Goal: Task Accomplishment & Management: Manage account settings

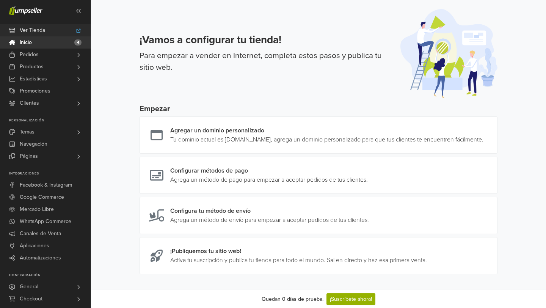
click at [49, 30] on link "Ver Tienda" at bounding box center [45, 30] width 91 height 12
click at [54, 70] on link "Productos" at bounding box center [45, 67] width 91 height 12
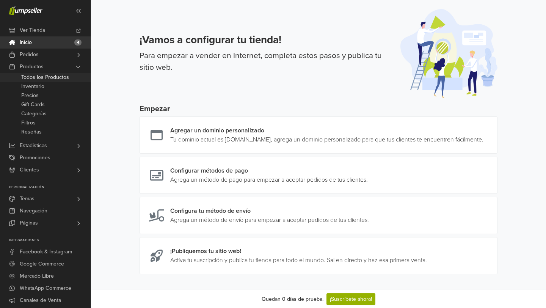
click at [53, 77] on span "Todos los Productos" at bounding box center [45, 77] width 48 height 9
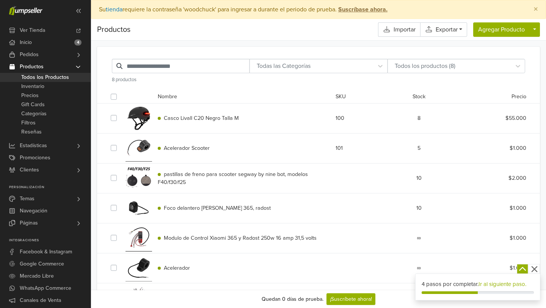
click at [462, 121] on div "$55.000" at bounding box center [496, 118] width 71 height 8
click at [212, 116] on span "Casco Livall C20 Negro Talla M" at bounding box center [201, 118] width 75 height 6
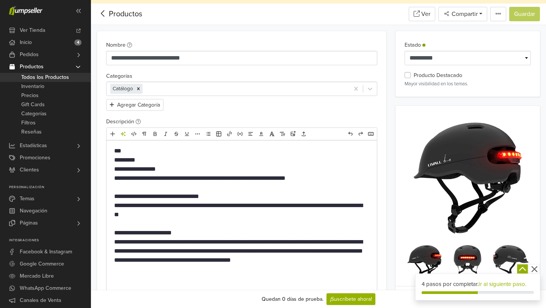
scroll to position [20, 0]
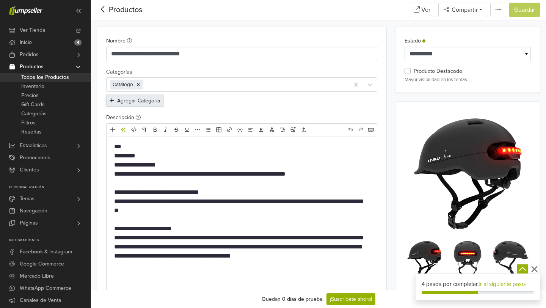
click at [148, 102] on button "Agregar Categoría" at bounding box center [134, 101] width 57 height 12
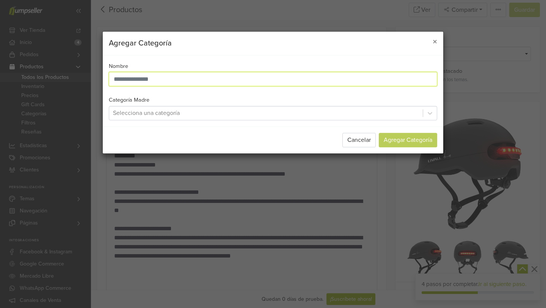
click at [145, 77] on input "text" at bounding box center [273, 79] width 328 height 14
type input "*********"
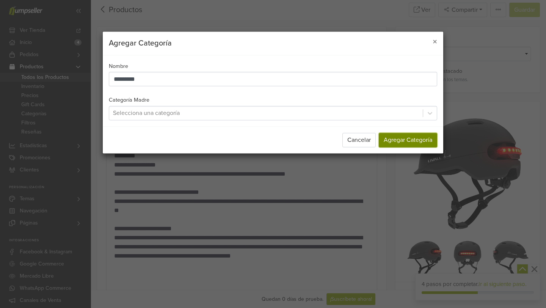
click at [404, 138] on button "Agregar Categoría" at bounding box center [408, 140] width 58 height 14
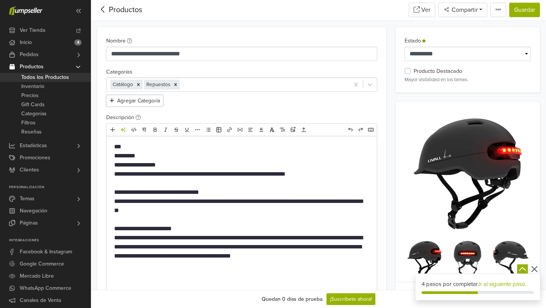
click at [176, 84] on icon "Remove [object Object]" at bounding box center [175, 84] width 3 height 3
click at [104, 11] on icon at bounding box center [103, 9] width 12 height 9
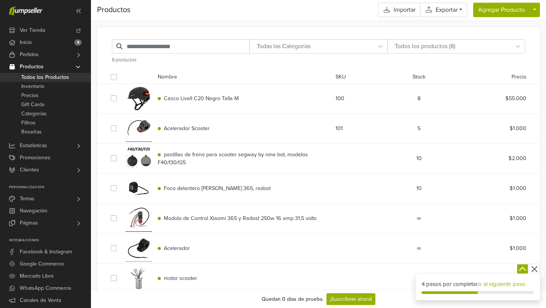
click at [187, 127] on span "Acelerador Scooter" at bounding box center [187, 128] width 46 height 6
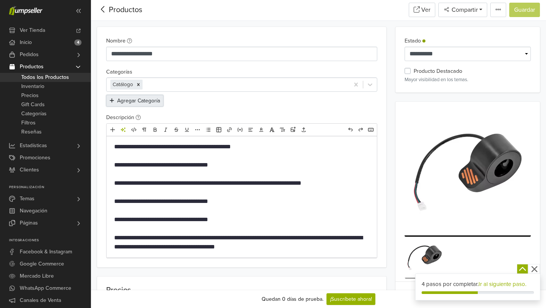
click at [158, 98] on button "Agregar Categoría" at bounding box center [134, 101] width 57 height 12
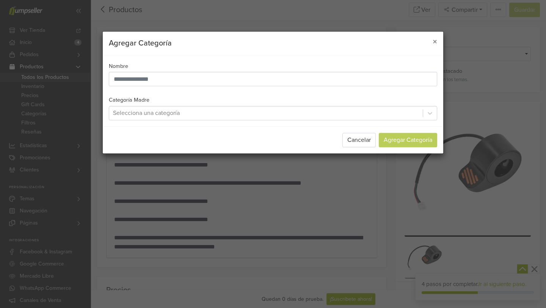
click at [179, 113] on div at bounding box center [266, 113] width 306 height 11
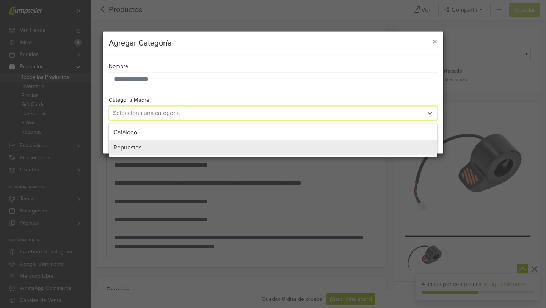
click at [165, 144] on div "Repuestos" at bounding box center [272, 147] width 319 height 9
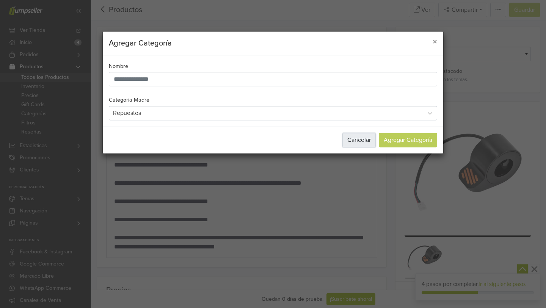
click at [361, 141] on button "Cancelar" at bounding box center [358, 140] width 33 height 14
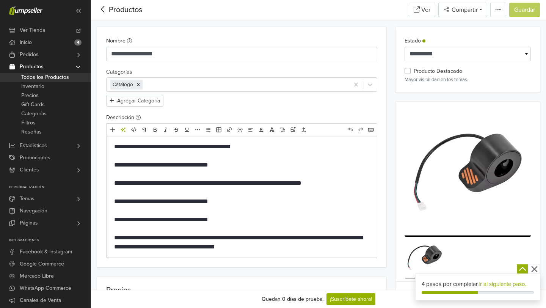
click at [182, 84] on div at bounding box center [244, 84] width 201 height 11
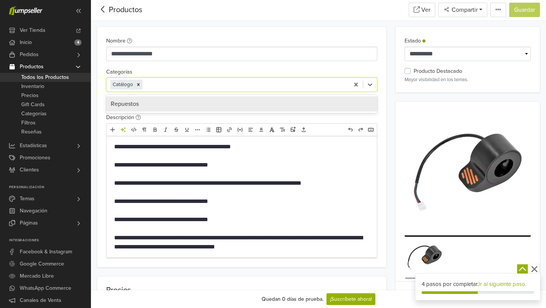
click at [145, 102] on div "Repuestos" at bounding box center [242, 103] width 262 height 9
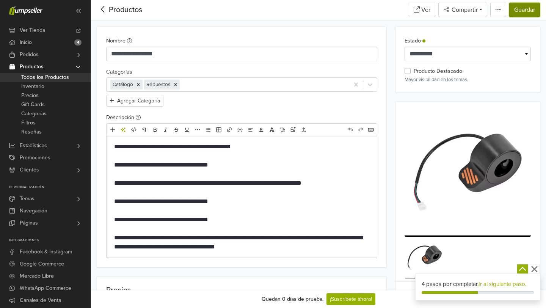
click at [526, 14] on button "Guardar" at bounding box center [524, 10] width 31 height 14
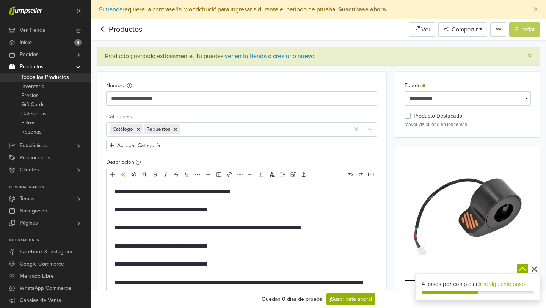
click at [116, 26] on div "Productos" at bounding box center [119, 29] width 45 height 11
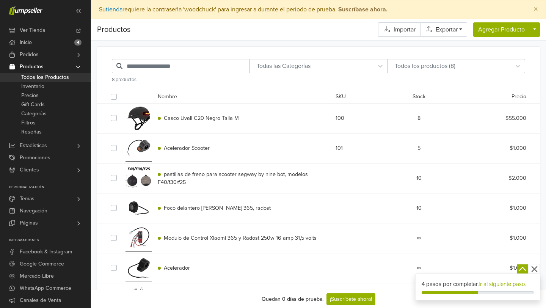
click at [205, 179] on div "pastillas [PERSON_NAME] para scooter segway by nine bot, modelos F40/f30/f25" at bounding box center [241, 178] width 178 height 16
click at [185, 174] on span "pastillas [PERSON_NAME] para scooter segway by nine bot, modelos F40/f30/f25" at bounding box center [234, 178] width 152 height 15
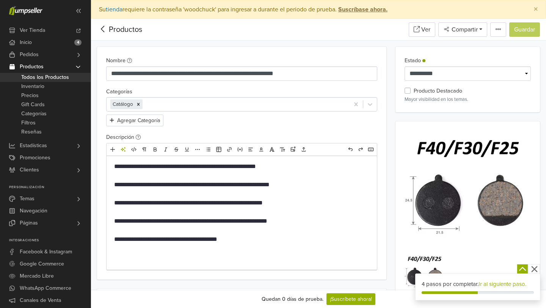
click at [169, 102] on div at bounding box center [244, 104] width 201 height 11
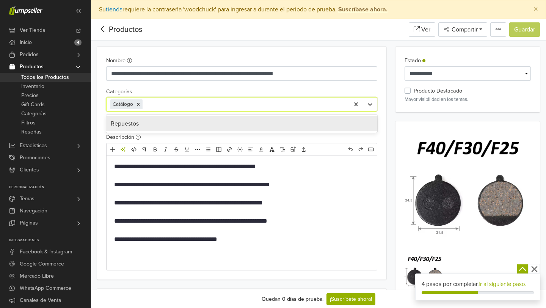
click at [145, 125] on div "Repuestos" at bounding box center [242, 123] width 262 height 9
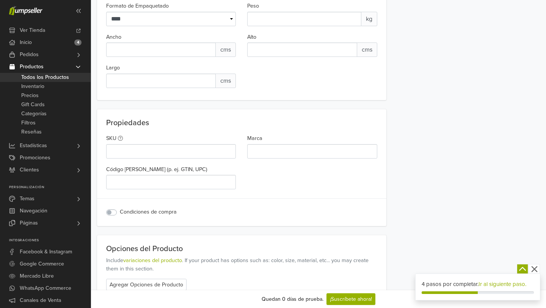
scroll to position [581, 0]
click at [276, 154] on input "Marca" at bounding box center [312, 151] width 130 height 14
type input "*******"
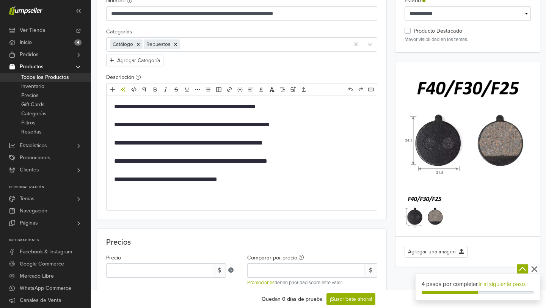
scroll to position [0, 0]
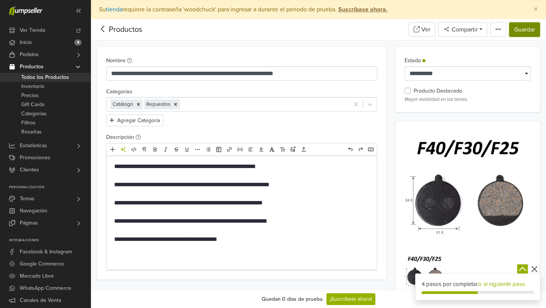
click at [518, 28] on button "Guardar" at bounding box center [524, 29] width 31 height 14
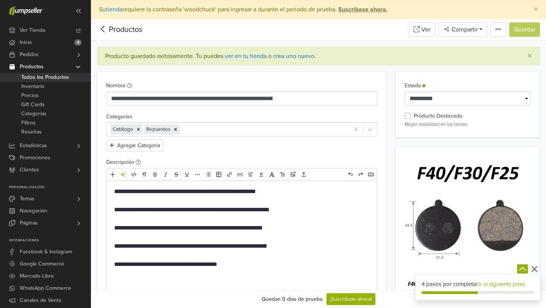
click at [113, 32] on div "Productos" at bounding box center [119, 29] width 45 height 11
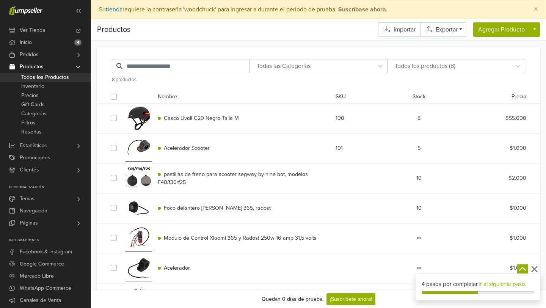
scroll to position [68, 0]
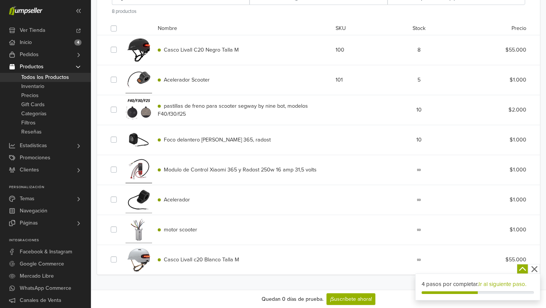
click at [191, 203] on div "Acelerador" at bounding box center [241, 200] width 178 height 8
click at [176, 198] on span "Acelerador" at bounding box center [177, 199] width 26 height 6
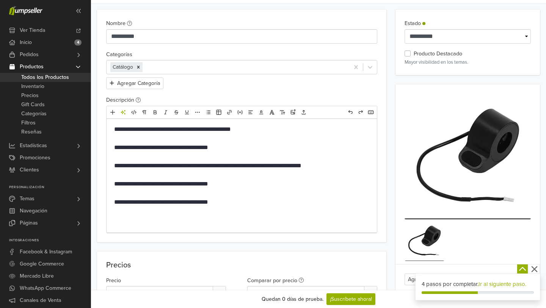
scroll to position [68, 0]
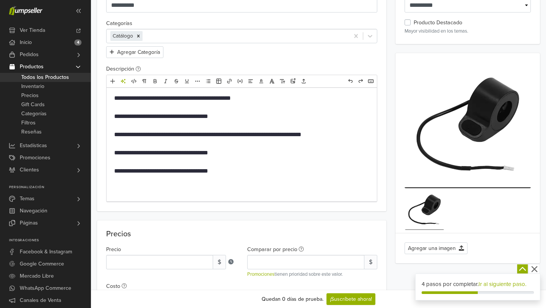
click at [166, 35] on div at bounding box center [244, 36] width 201 height 11
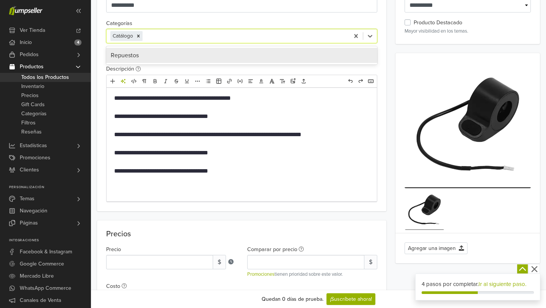
click at [158, 55] on div "Repuestos" at bounding box center [242, 55] width 262 height 9
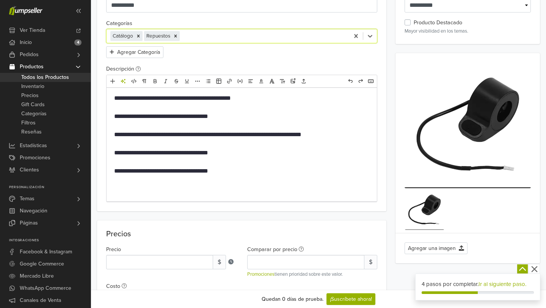
scroll to position [0, 0]
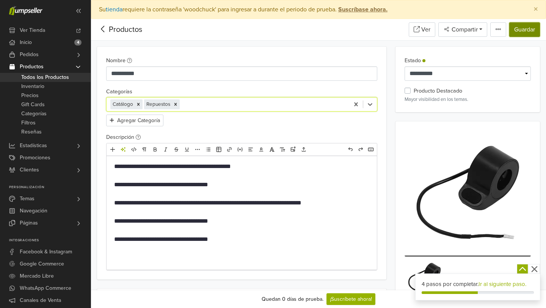
click at [525, 33] on button "Guardar" at bounding box center [524, 29] width 31 height 14
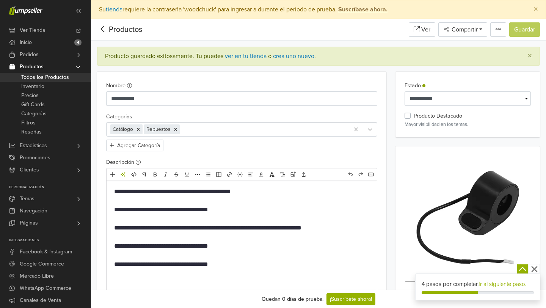
click at [123, 27] on div "Productos" at bounding box center [119, 29] width 45 height 11
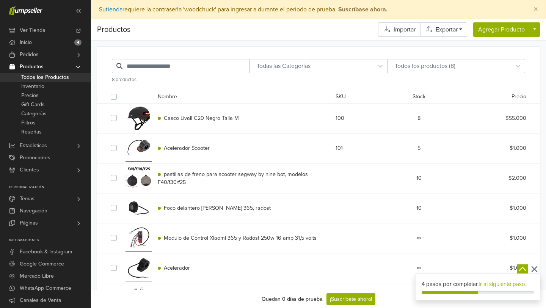
click at [212, 210] on span "Foco delantero [PERSON_NAME] 365, radost" at bounding box center [217, 208] width 107 height 6
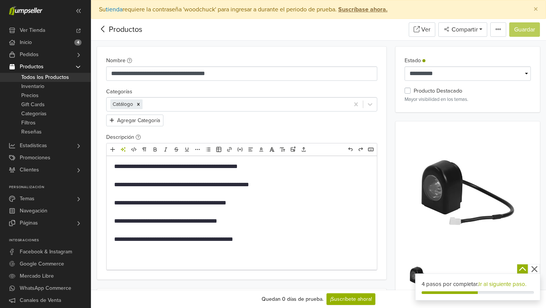
click at [204, 106] on div at bounding box center [244, 104] width 201 height 11
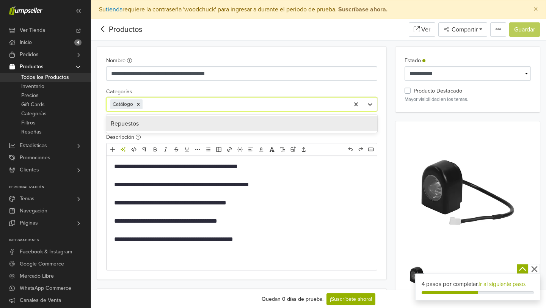
click at [170, 128] on div "Repuestos" at bounding box center [242, 123] width 262 height 9
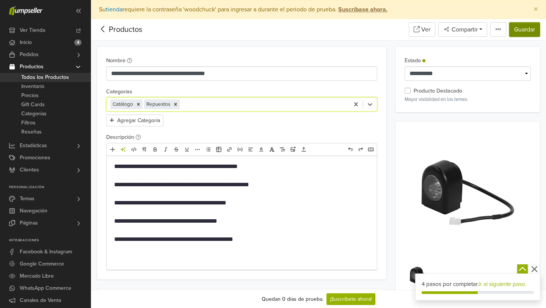
click at [521, 32] on button "Guardar" at bounding box center [524, 29] width 31 height 14
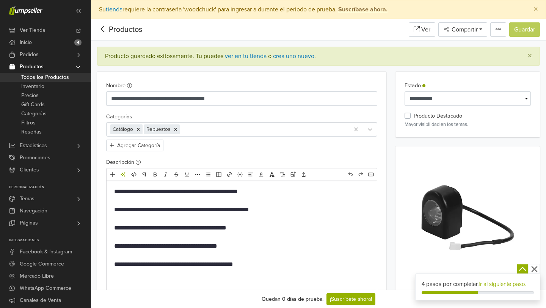
click at [121, 30] on div "Productos" at bounding box center [119, 29] width 45 height 11
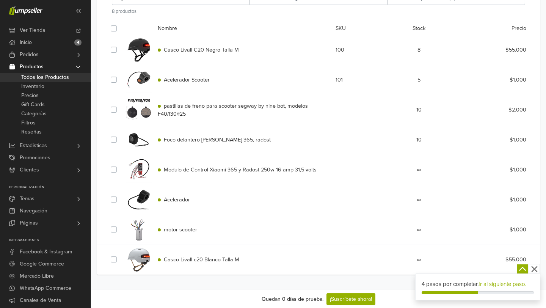
click at [213, 169] on span "Modulo de Control Xiaomi 365 y Radost 250w 16 amp 31,5 volts" at bounding box center [240, 169] width 153 height 6
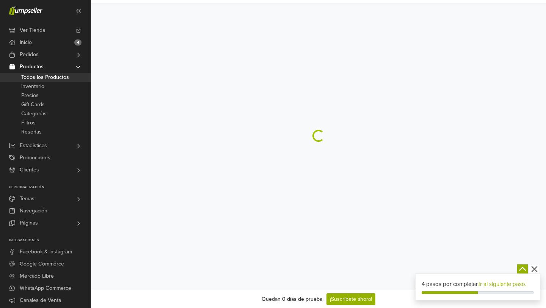
scroll to position [68, 0]
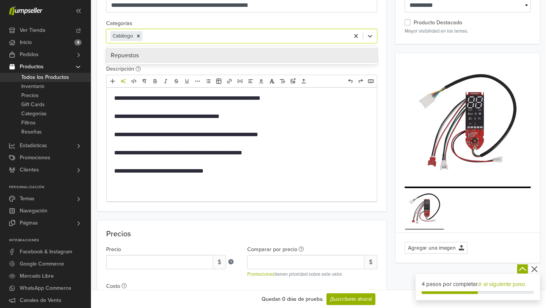
click at [169, 40] on div at bounding box center [244, 36] width 201 height 11
type input "**"
click at [153, 54] on div "Repuestos" at bounding box center [242, 55] width 262 height 9
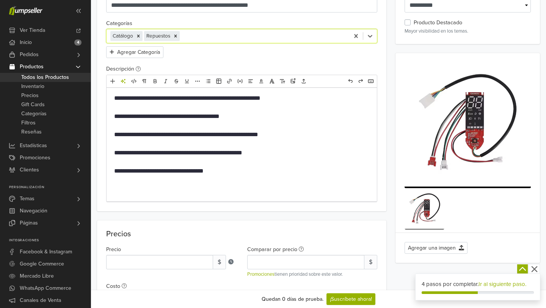
scroll to position [0, 0]
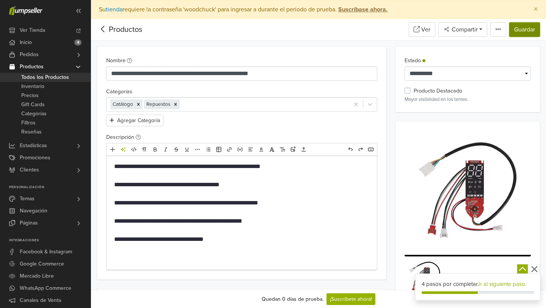
click at [524, 29] on button "Guardar" at bounding box center [524, 29] width 31 height 14
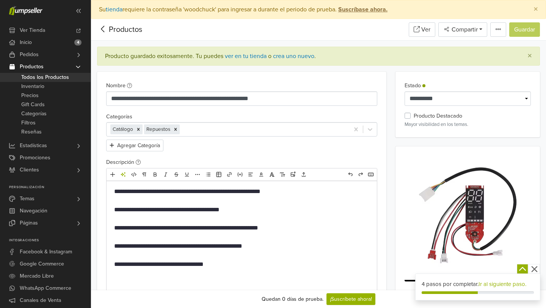
click at [133, 31] on div "Productos" at bounding box center [119, 29] width 45 height 11
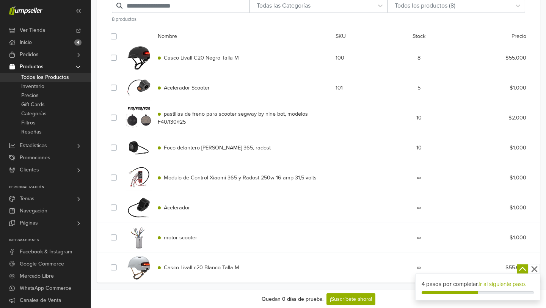
scroll to position [63, 0]
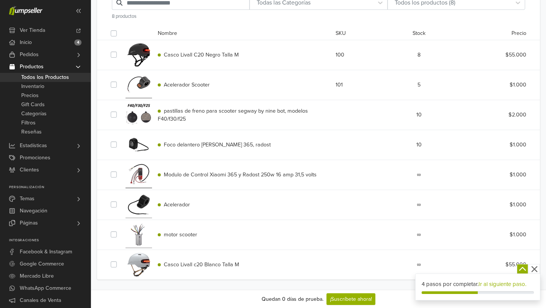
click at [191, 207] on div "Acelerador" at bounding box center [241, 205] width 178 height 8
click at [176, 235] on span "motor scooter" at bounding box center [180, 234] width 33 height 6
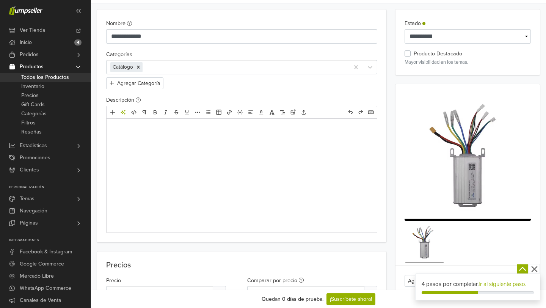
scroll to position [63, 0]
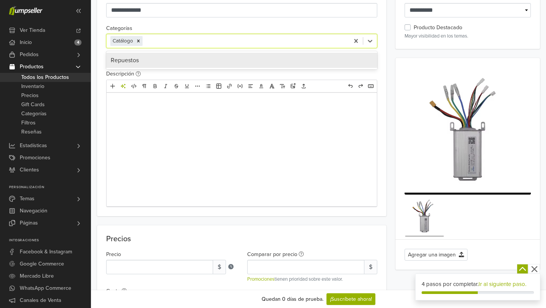
click at [168, 44] on div at bounding box center [244, 41] width 201 height 11
type input "**"
click at [136, 58] on span "Repuestos" at bounding box center [125, 60] width 28 height 8
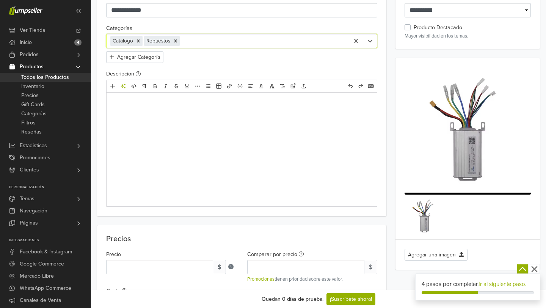
scroll to position [0, 0]
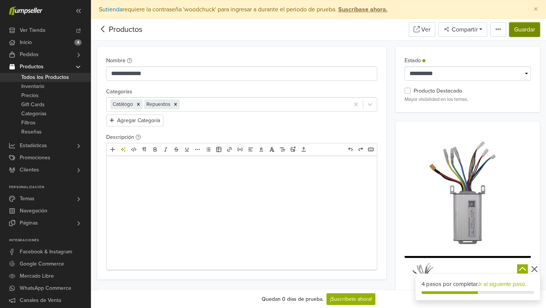
click at [519, 34] on button "Guardar" at bounding box center [524, 29] width 31 height 14
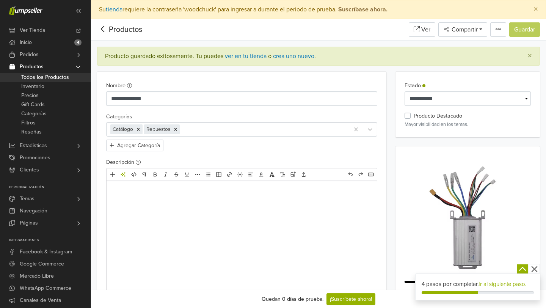
click at [131, 30] on div "Productos" at bounding box center [119, 29] width 45 height 11
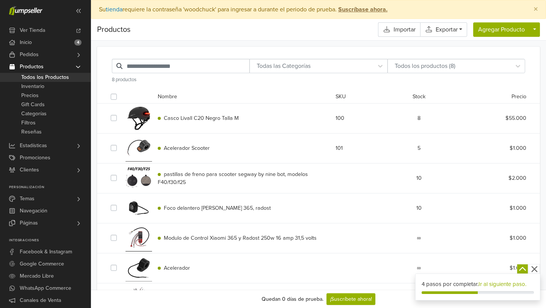
click at [120, 114] on label at bounding box center [120, 114] width 0 height 0
click at [213, 117] on span "Casco Livall C20 Negro Talla M" at bounding box center [201, 118] width 75 height 6
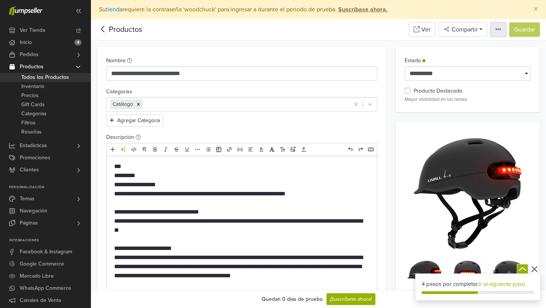
click at [501, 31] on button "button" at bounding box center [498, 29] width 16 height 14
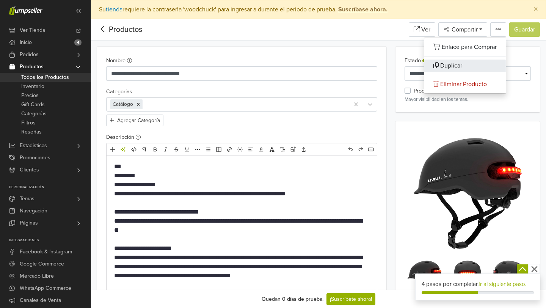
click at [472, 64] on link "Duplicar" at bounding box center [465, 66] width 82 height 12
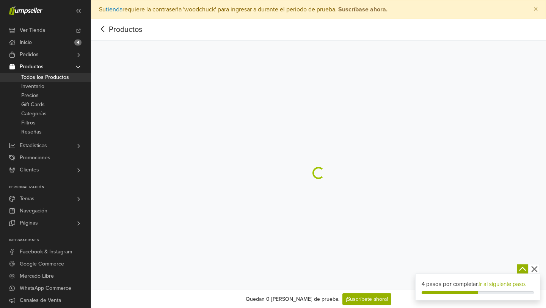
select select "********"
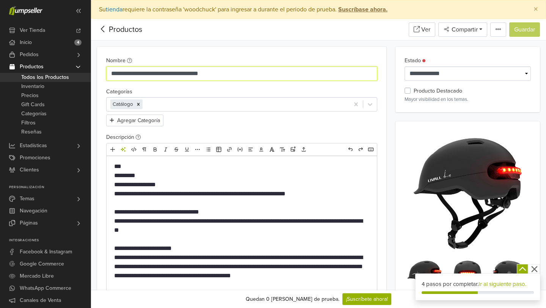
click at [194, 73] on input "**********" at bounding box center [241, 73] width 271 height 14
type input "**********"
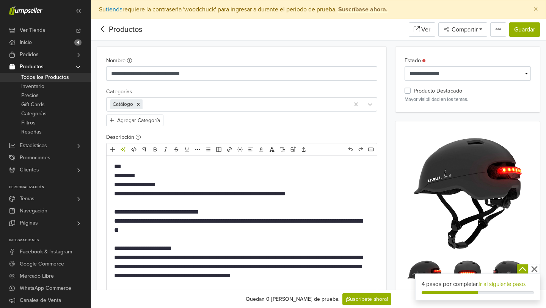
click at [135, 184] on p "**********" at bounding box center [241, 180] width 255 height 36
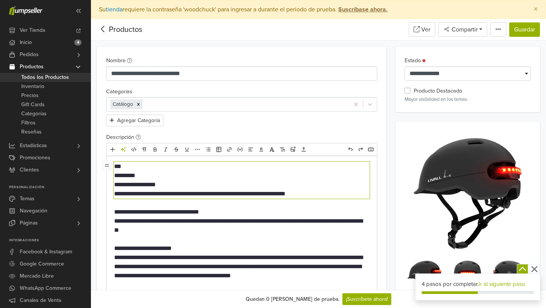
type textarea "**********"
click at [521, 27] on button "Guardar" at bounding box center [524, 29] width 31 height 14
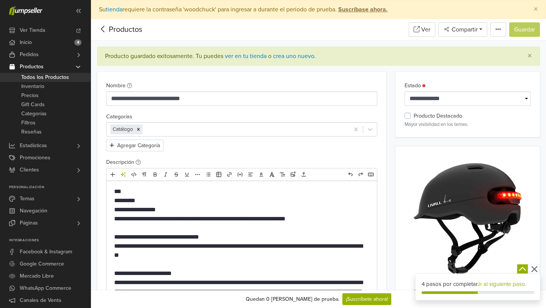
click at [129, 30] on div "Productos" at bounding box center [119, 29] width 45 height 11
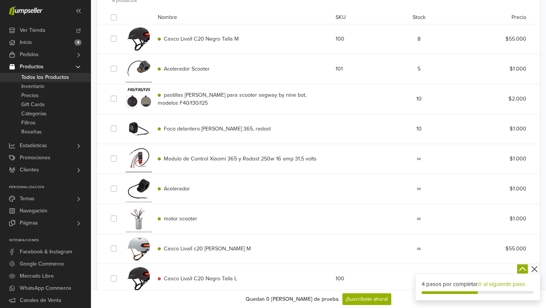
scroll to position [98, 0]
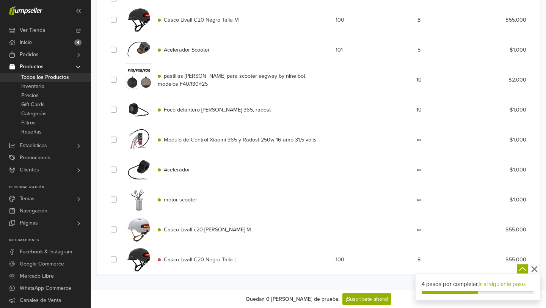
click at [188, 140] on span "Modulo de Control Xiaomi 365 y Radost 250w 16 amp 31,5 volts" at bounding box center [240, 139] width 153 height 6
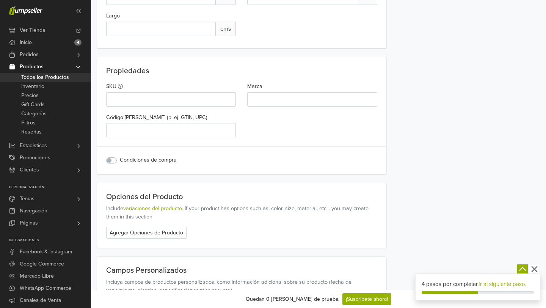
scroll to position [635, 0]
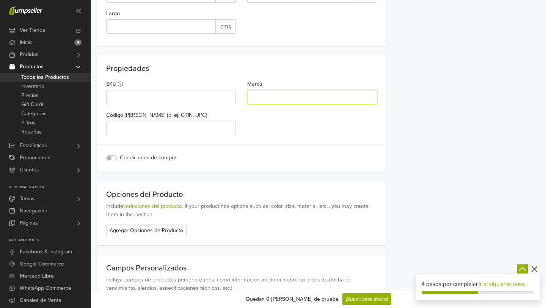
click at [271, 97] on input "Marca" at bounding box center [312, 97] width 130 height 14
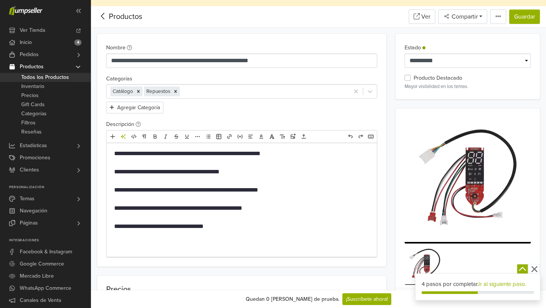
scroll to position [0, 0]
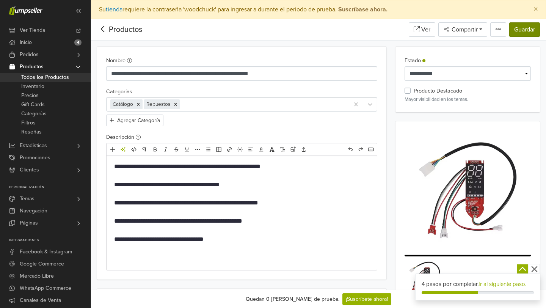
type input "******"
click at [515, 32] on button "Guardar" at bounding box center [524, 29] width 31 height 14
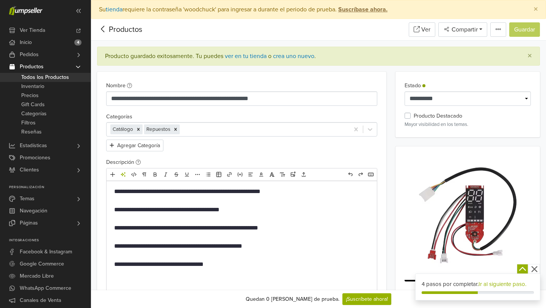
click at [130, 30] on div "Productos" at bounding box center [119, 29] width 45 height 11
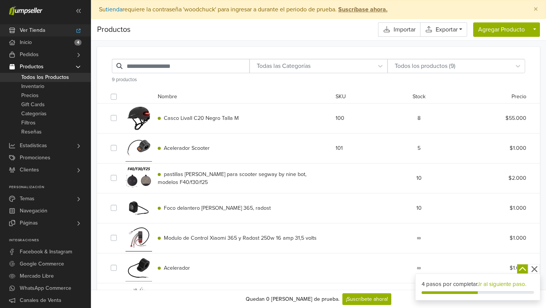
click at [32, 30] on span "Ver Tienda" at bounding box center [32, 30] width 25 height 12
click at [45, 31] on link "Ver Tienda" at bounding box center [45, 30] width 91 height 12
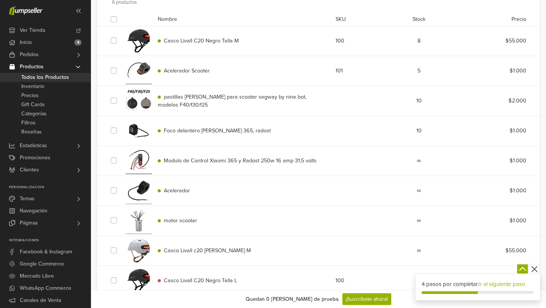
scroll to position [98, 0]
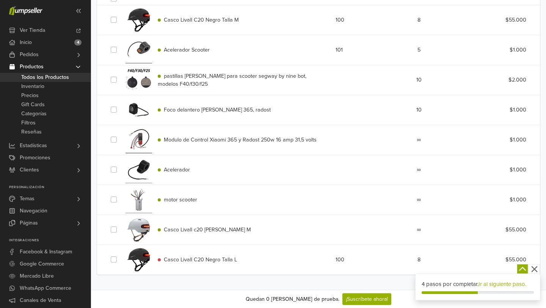
click at [180, 260] on span "Casco Livall C20 Negro Talla L" at bounding box center [200, 259] width 73 height 6
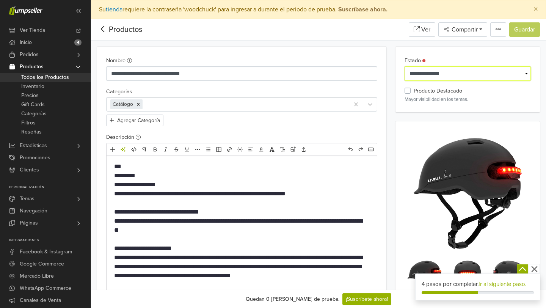
click at [459, 73] on select "**********" at bounding box center [468, 73] width 126 height 14
select select "*********"
click at [405, 66] on select "**********" at bounding box center [468, 73] width 126 height 14
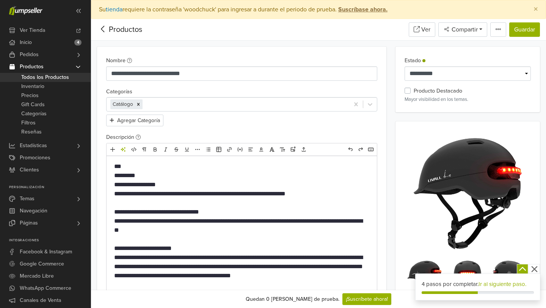
click at [414, 91] on label "Producto Destacado" at bounding box center [438, 91] width 49 height 8
click at [514, 29] on button "Guardar" at bounding box center [524, 29] width 31 height 14
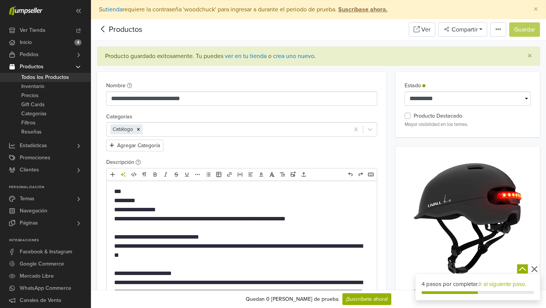
click at [115, 30] on div "Productos" at bounding box center [119, 29] width 45 height 11
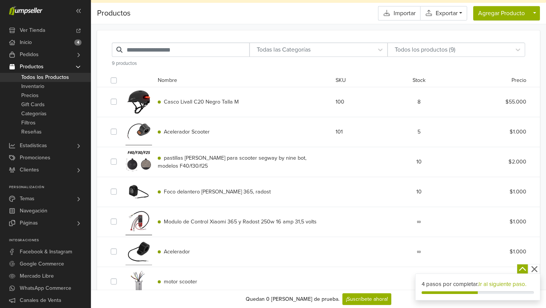
scroll to position [98, 0]
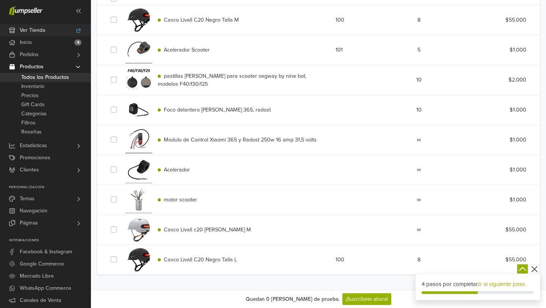
click at [38, 31] on span "Ver Tienda" at bounding box center [32, 30] width 25 height 12
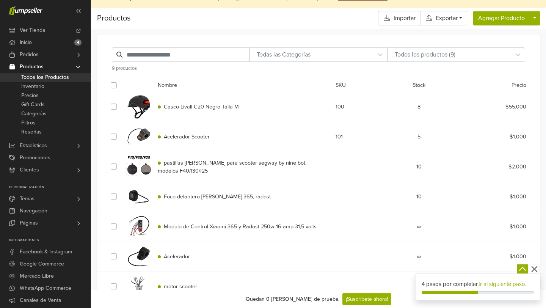
scroll to position [0, 0]
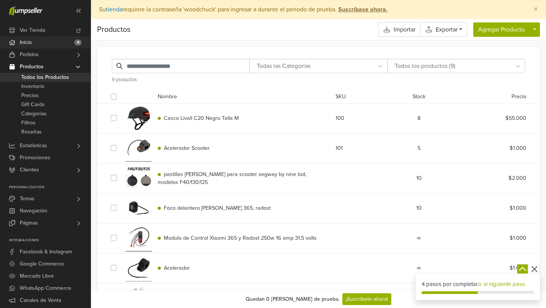
click at [48, 44] on link "Inicio 4" at bounding box center [45, 42] width 91 height 12
